Goal: Information Seeking & Learning: Learn about a topic

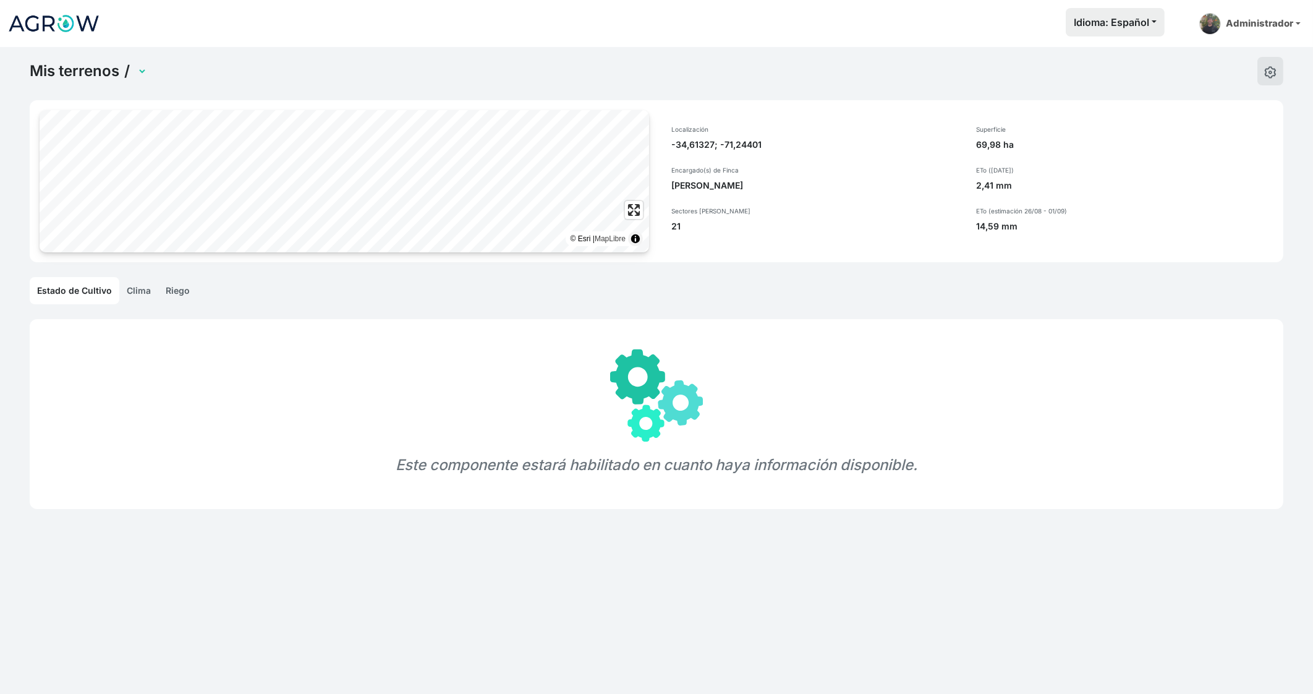
click at [140, 304] on div "Mis terrenos / © Esri | MapLibre Localización -34,61327; -71,24401 Encargado(s)…" at bounding box center [656, 394] width 1313 height 694
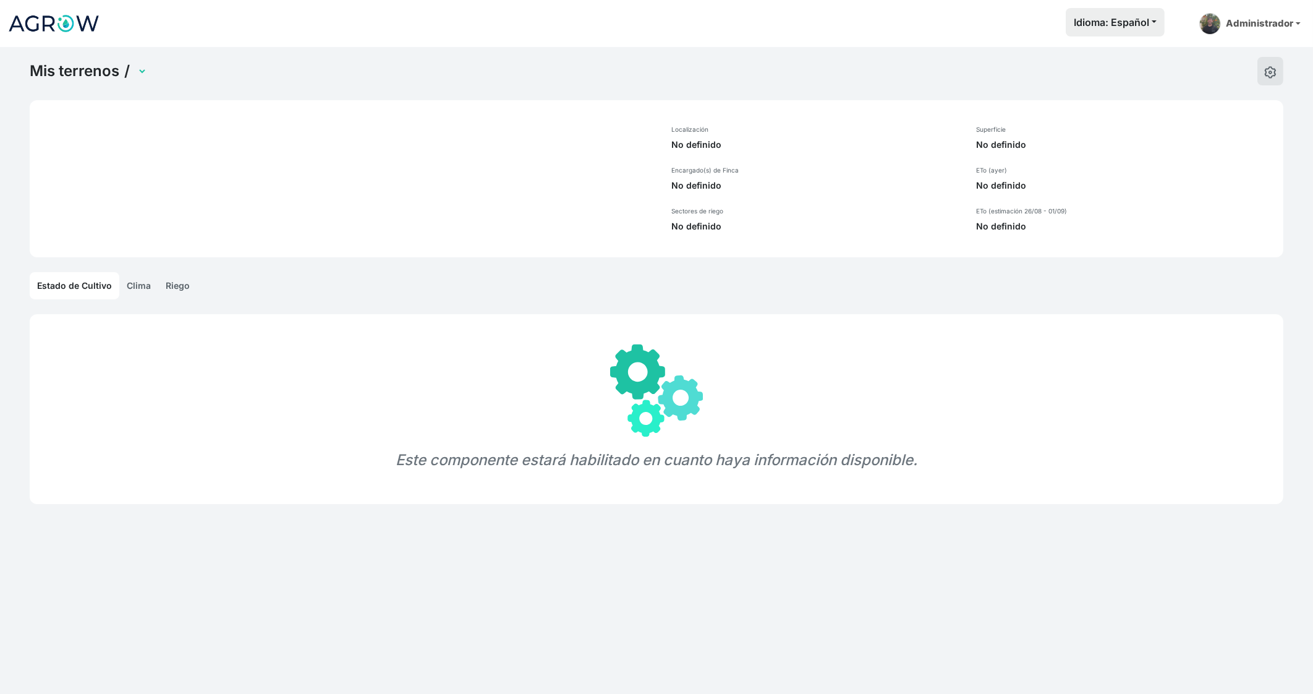
select select "696"
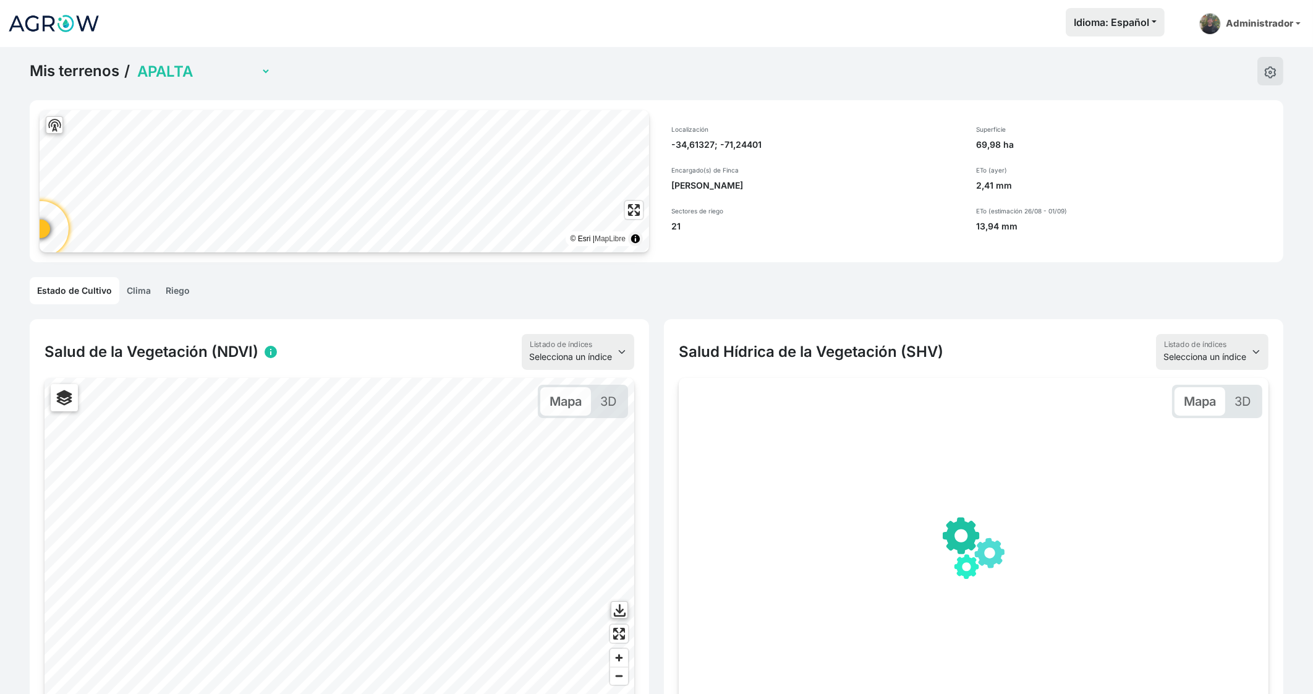
click at [141, 292] on link "Clima" at bounding box center [138, 290] width 39 height 27
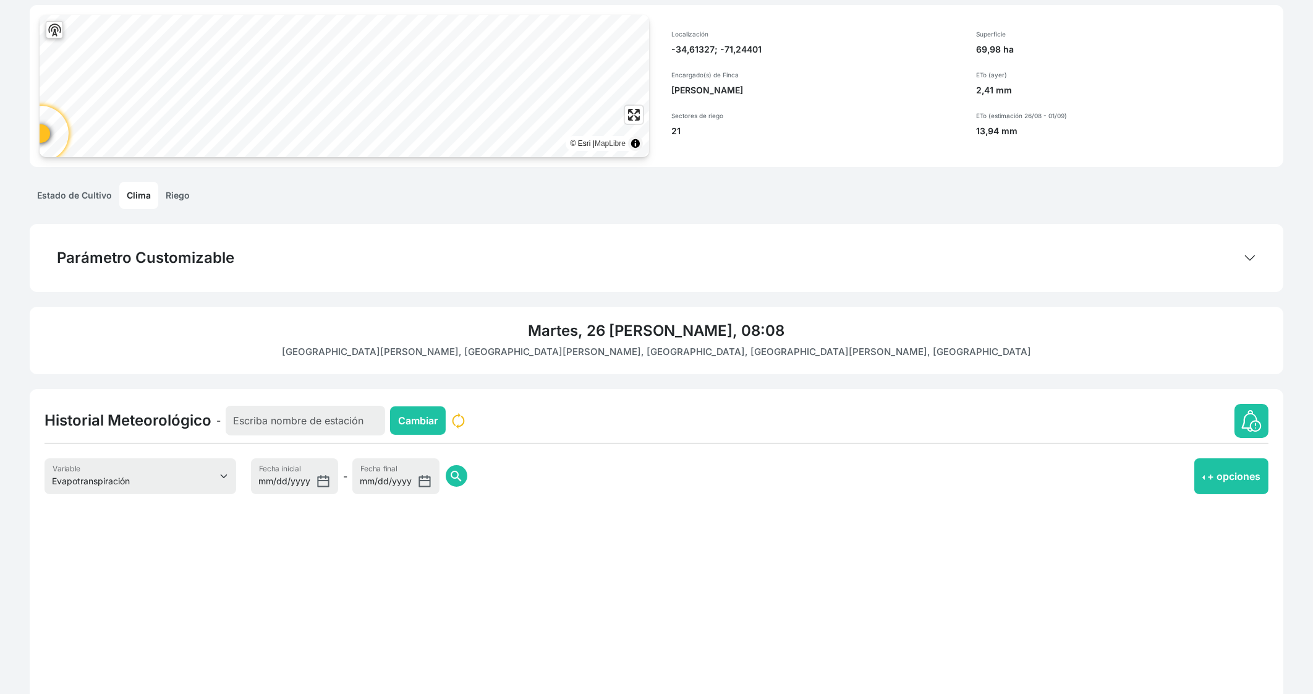
scroll to position [168, 0]
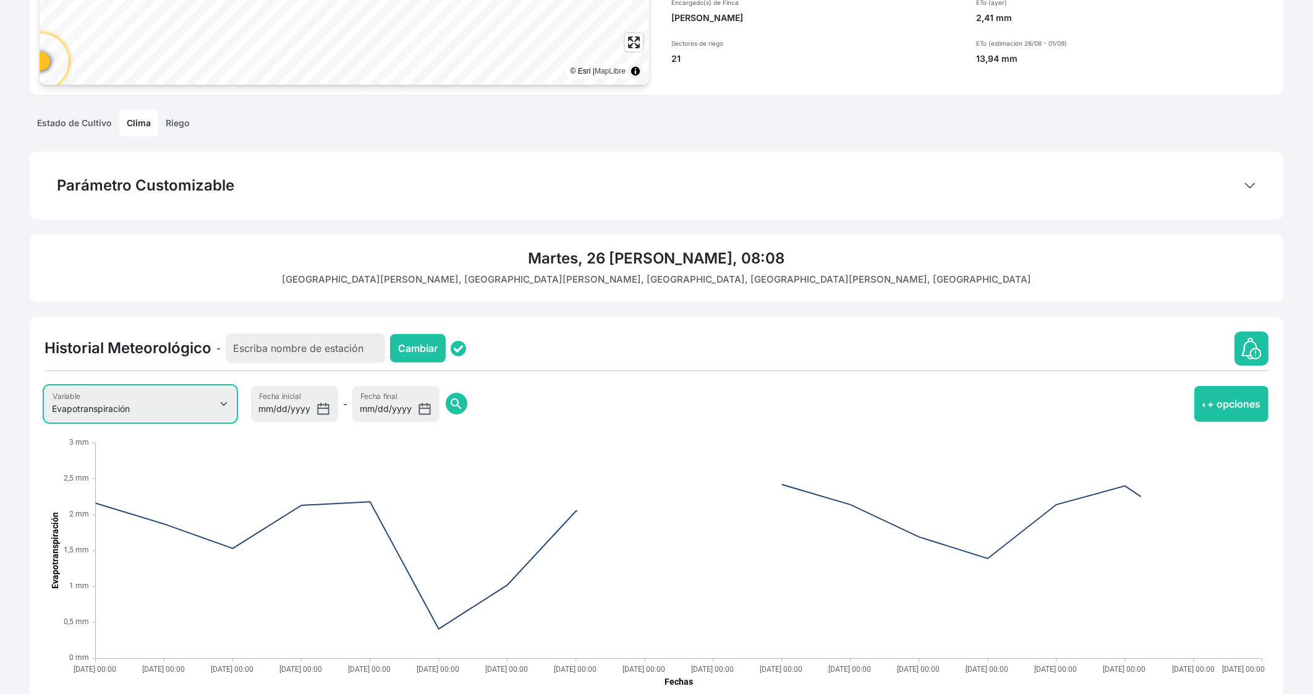
click at [124, 397] on select "Evapotranspiración Temperatura Humedad Relativa Velocidad del viento Precipitac…" at bounding box center [141, 404] width 192 height 36
click at [45, 386] on select "Evapotranspiración Temperatura Humedad Relativa Velocidad del viento Precipitac…" at bounding box center [141, 404] width 192 height 36
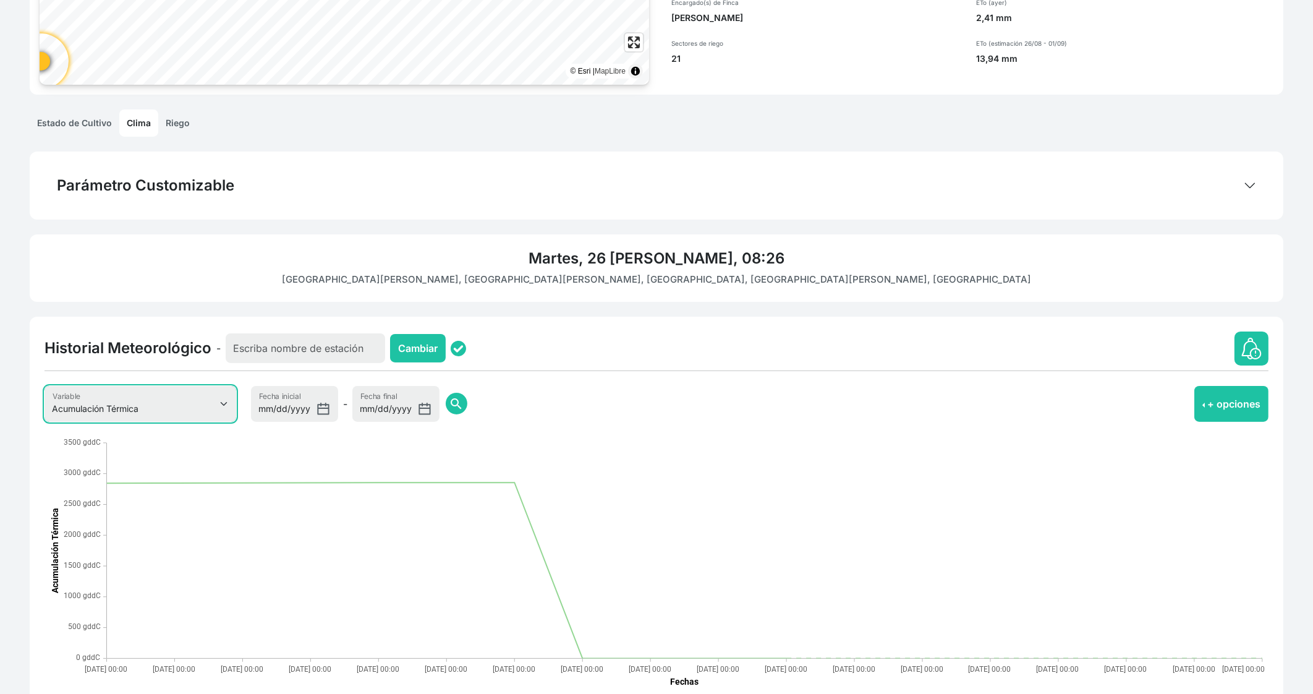
scroll to position [227, 0]
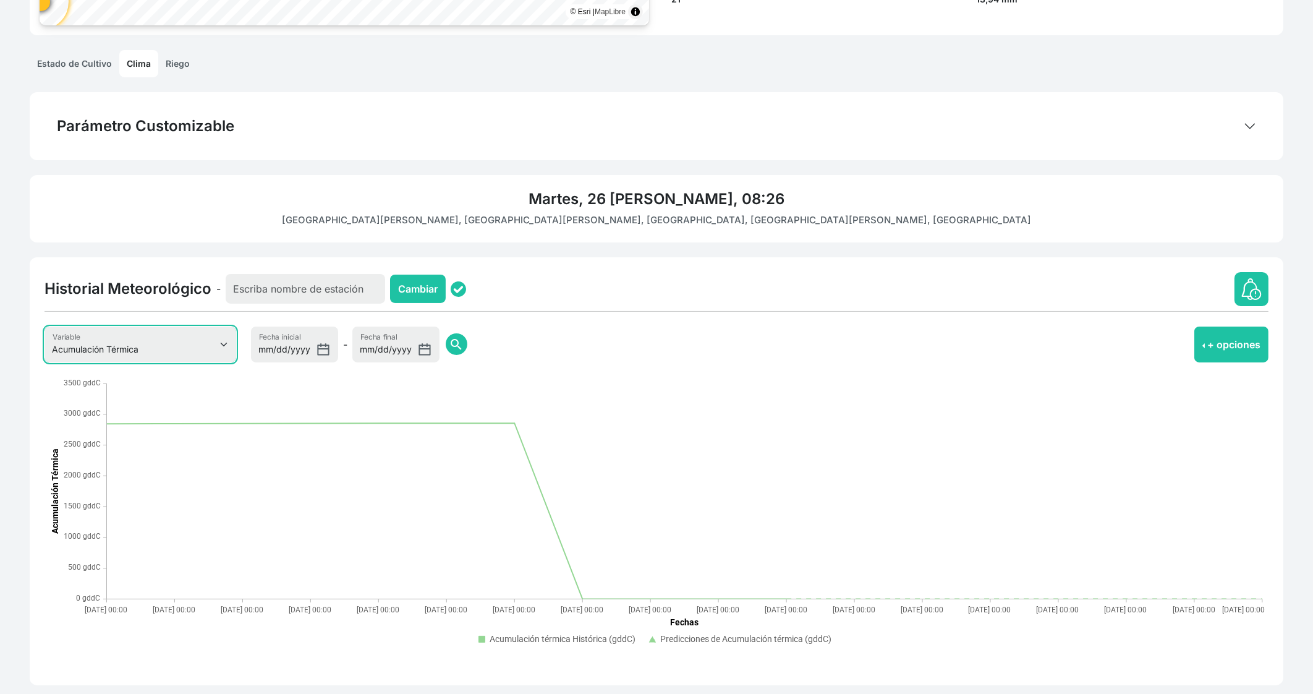
click at [154, 349] on select "Evapotranspiración Temperatura Humedad Relativa Velocidad del viento Precipitac…" at bounding box center [141, 344] width 192 height 36
select select "1"
click at [45, 326] on select "Evapotranspiración Temperatura Humedad Relativa Velocidad del viento Precipitac…" at bounding box center [141, 344] width 192 height 36
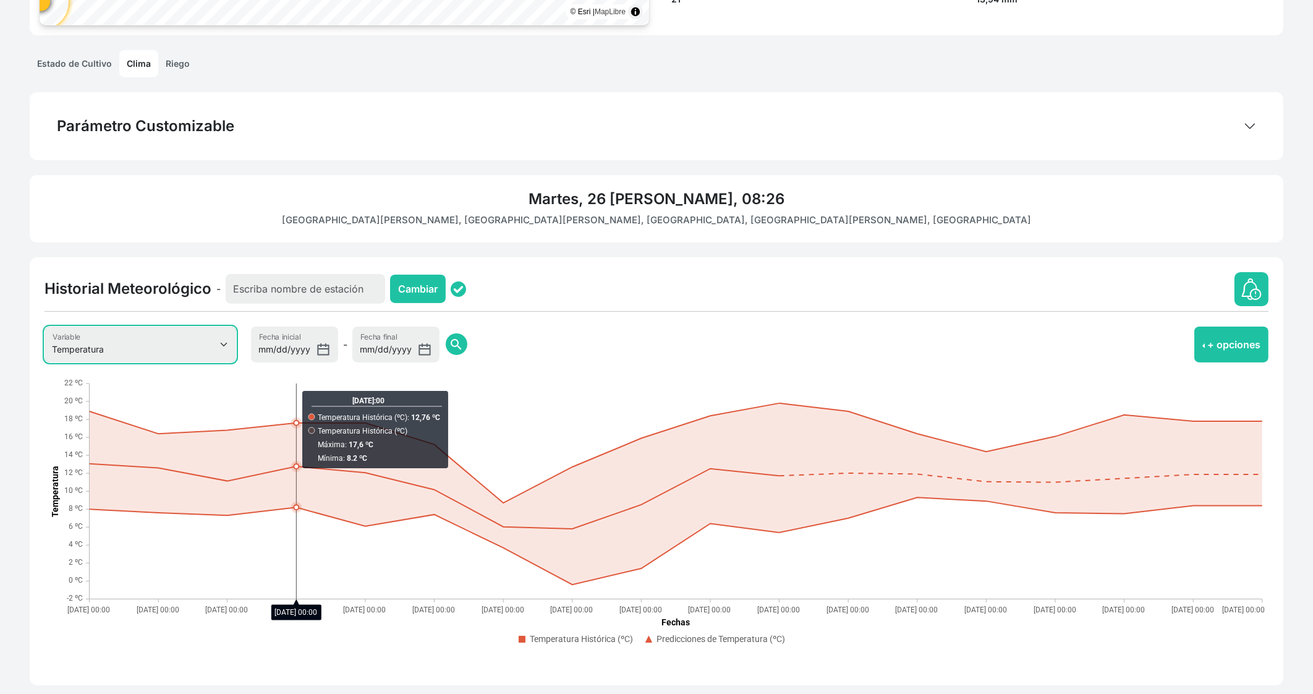
click at [168, 344] on select "Evapotranspiración Temperatura Humedad Relativa Velocidad del viento Precipitac…" at bounding box center [141, 344] width 192 height 36
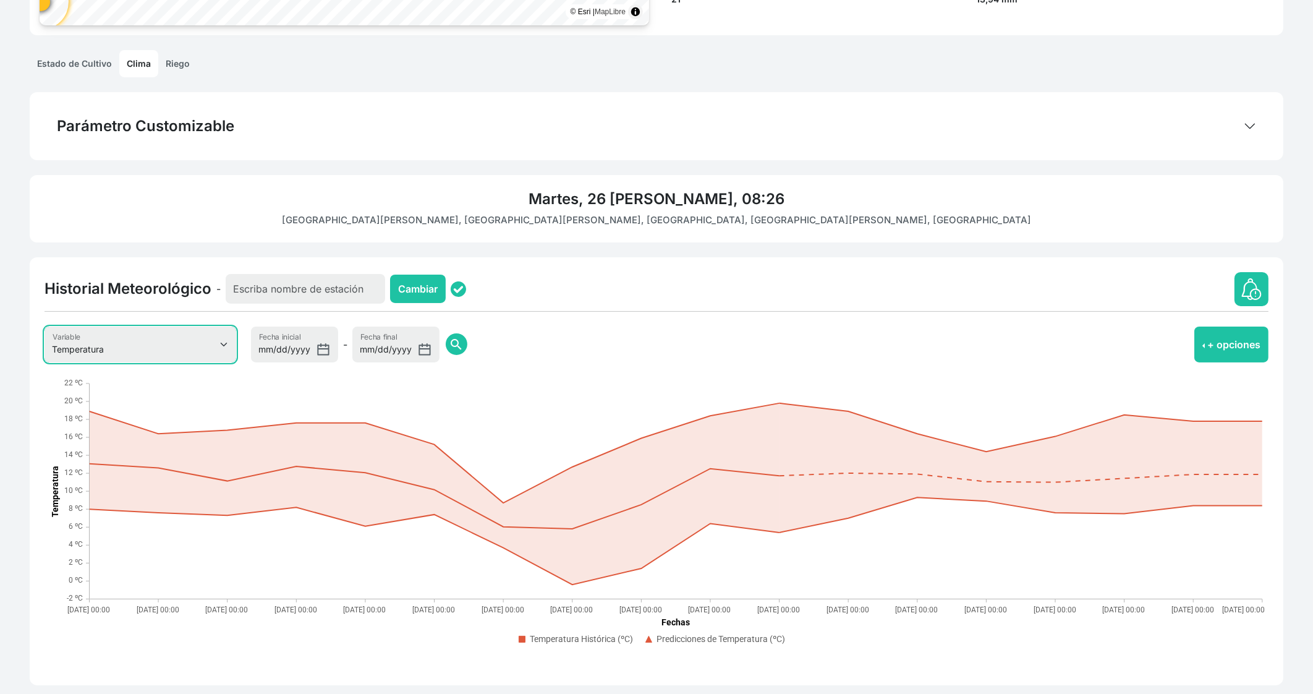
scroll to position [0, 0]
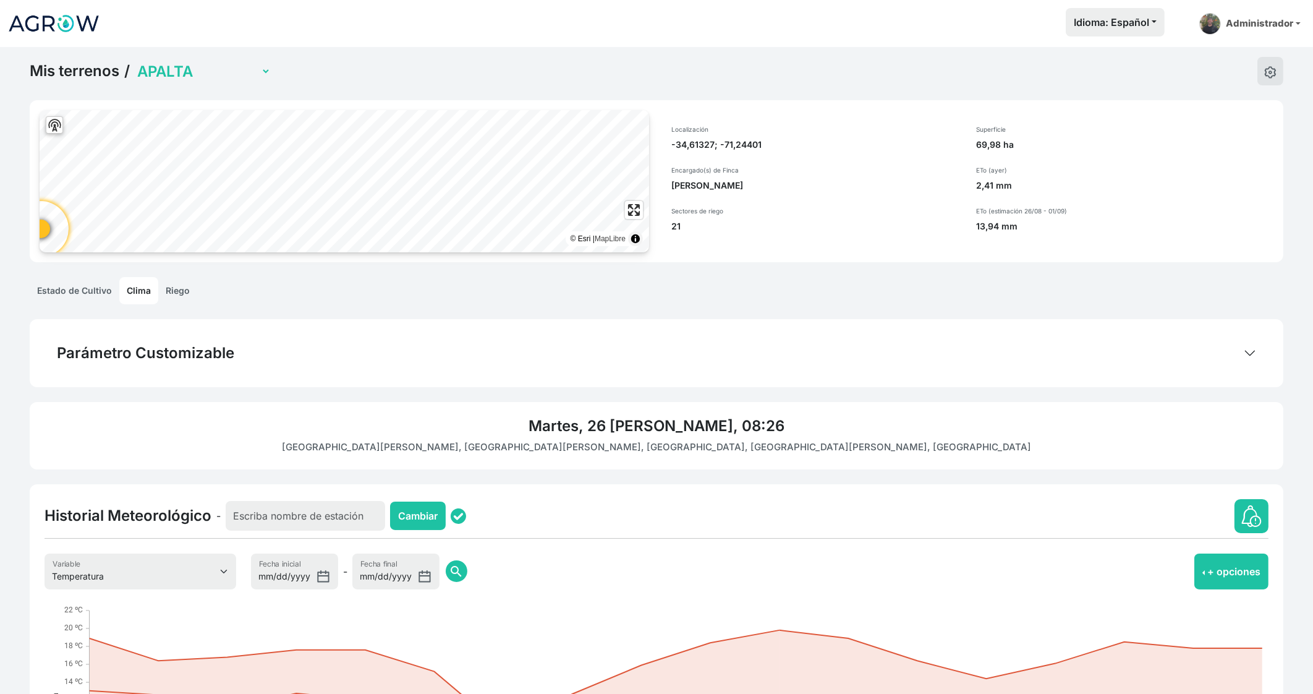
click at [176, 298] on link "Riego" at bounding box center [177, 290] width 39 height 27
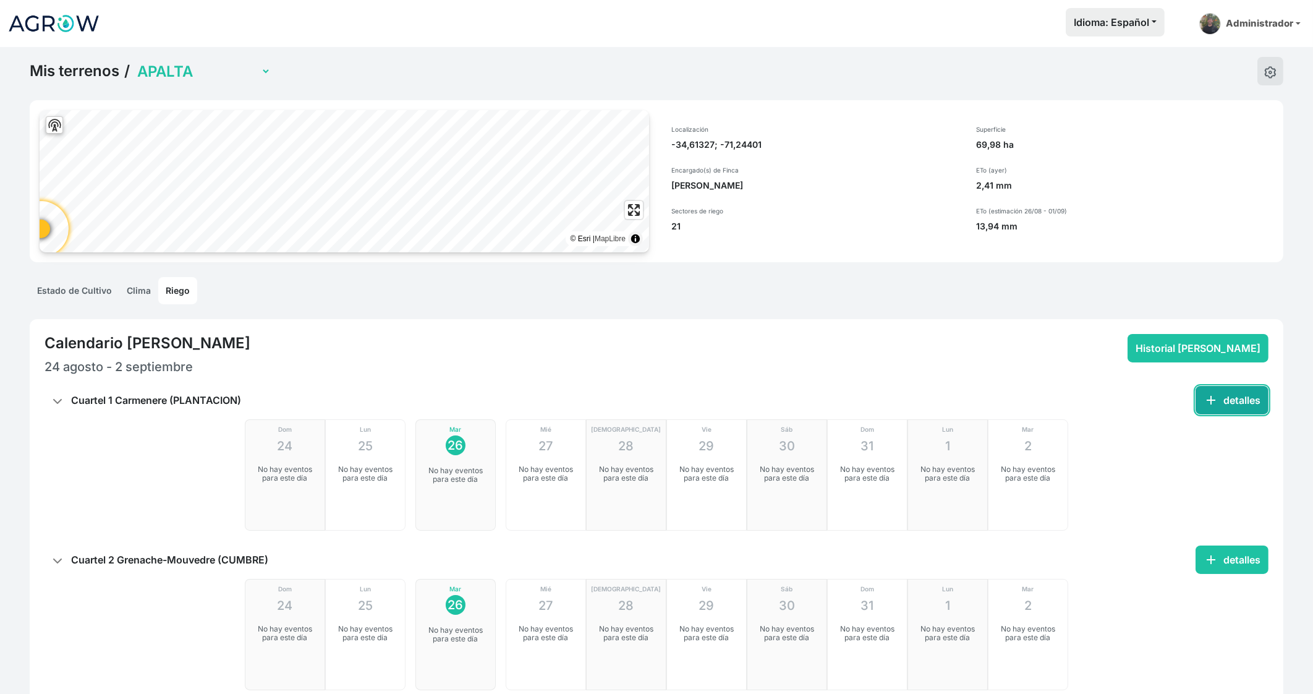
click at [1254, 395] on button "add detalles" at bounding box center [1232, 400] width 73 height 28
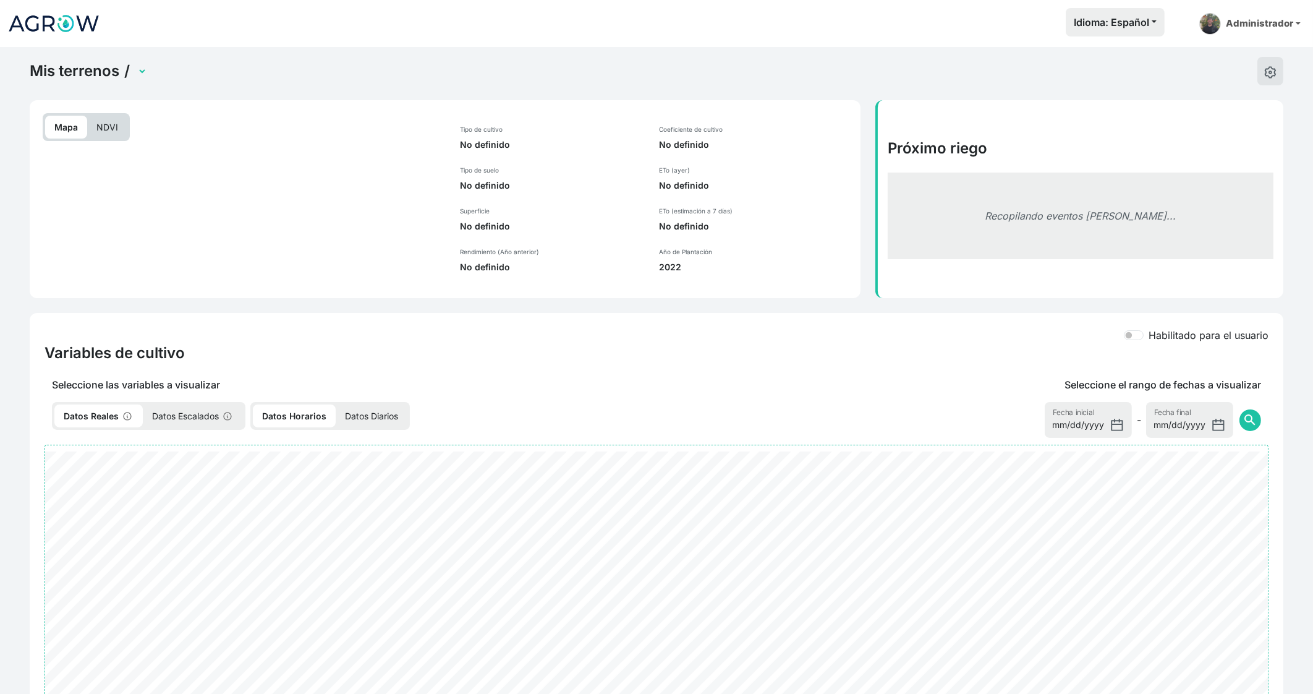
select select "1589"
